Goal: Task Accomplishment & Management: Complete application form

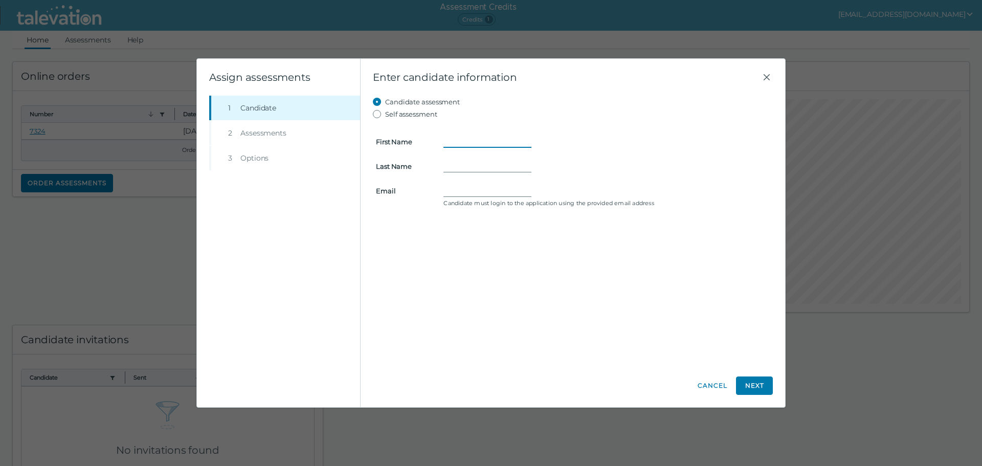
click at [454, 142] on input "First Name" at bounding box center [487, 141] width 88 height 12
type input "[PERSON_NAME]"
type input "[EMAIL_ADDRESS][DOMAIN_NAME]"
click at [751, 385] on button "Next" at bounding box center [754, 385] width 37 height 18
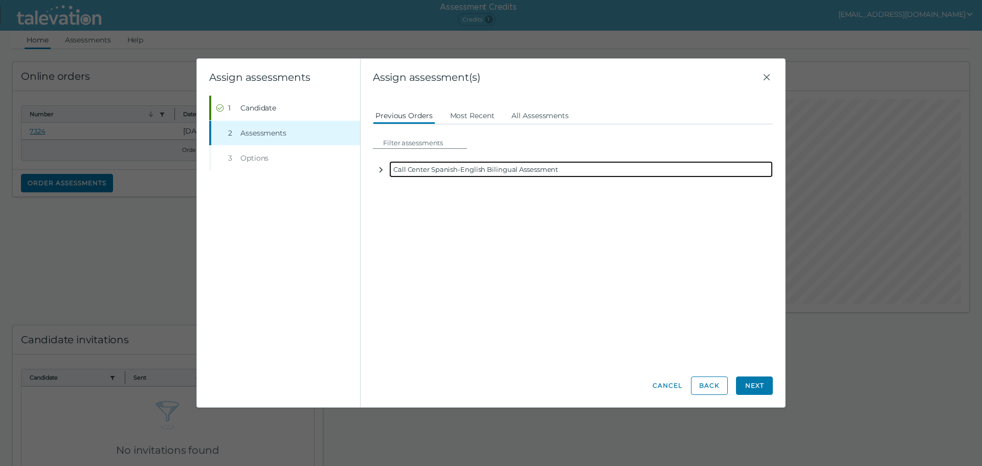
click at [382, 169] on icon "button" at bounding box center [381, 170] width 8 height 8
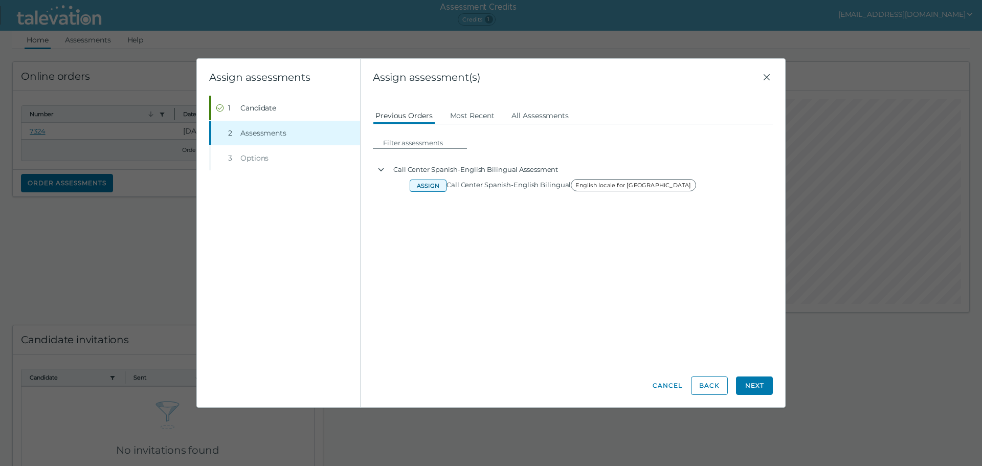
click at [431, 184] on button "Assign" at bounding box center [427, 185] width 37 height 12
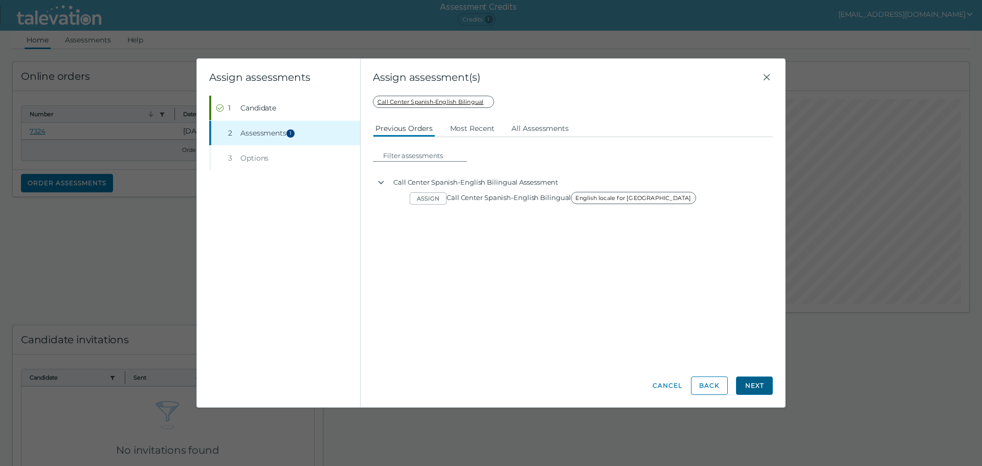
click at [761, 385] on button "Next" at bounding box center [754, 385] width 37 height 18
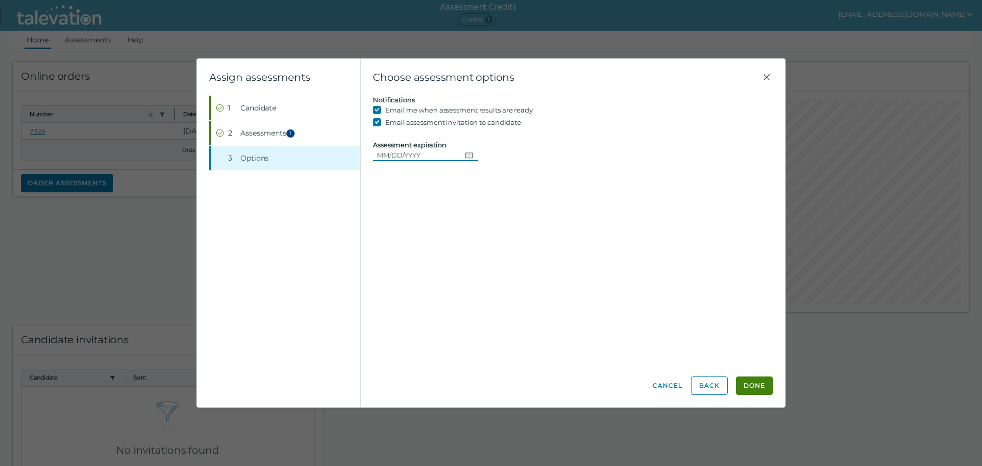
click at [406, 154] on input "Assessment expiration" at bounding box center [417, 155] width 88 height 12
type input "[DATE]"
click at [760, 384] on button "Done" at bounding box center [754, 385] width 37 height 18
